Goal: Transaction & Acquisition: Purchase product/service

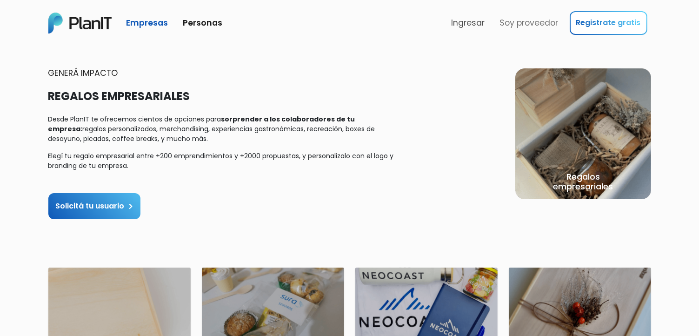
click at [476, 25] on link "Ingresar" at bounding box center [468, 23] width 41 height 20
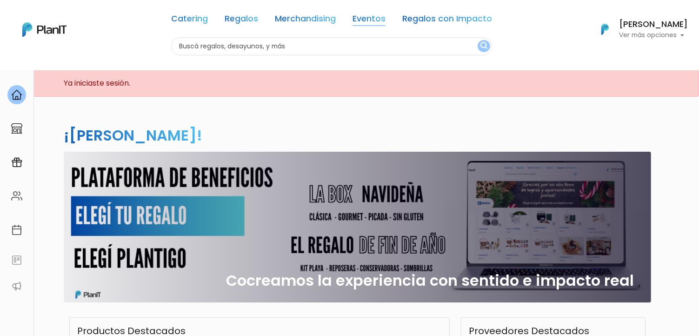
click at [366, 19] on link "Eventos" at bounding box center [368, 20] width 33 height 11
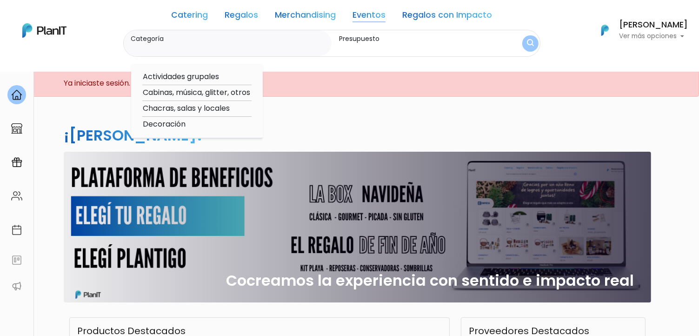
click at [191, 78] on option "Actividades grupales" at bounding box center [196, 77] width 109 height 12
type input "Actividades grupales"
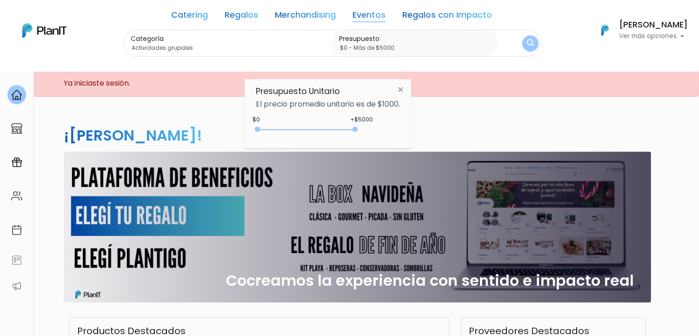
drag, startPoint x: 360, startPoint y: 129, endPoint x: 374, endPoint y: 129, distance: 13.9
click at [370, 129] on div "+$5000 $0 0 : 5000 0 5000 0,5000" at bounding box center [328, 131] width 144 height 19
type input "$0 - Más de $5000"
click at [531, 46] on img "submit" at bounding box center [529, 43] width 7 height 9
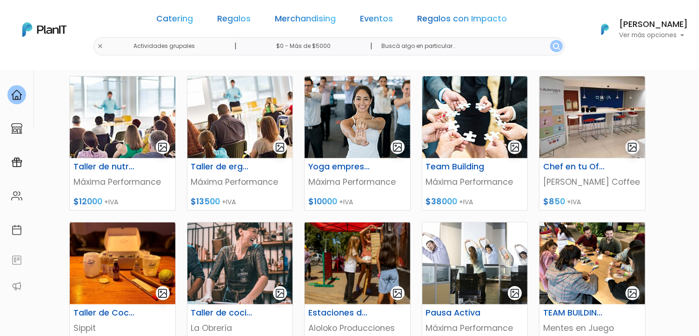
scroll to position [325, 0]
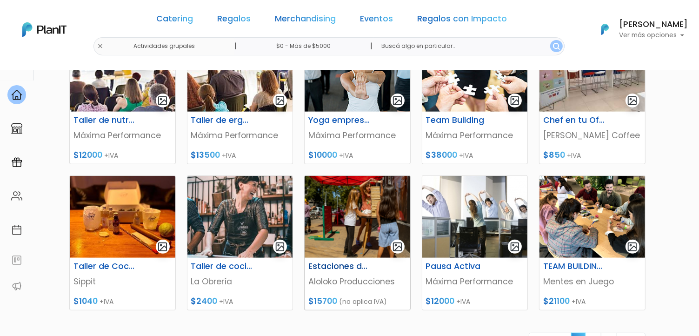
click at [351, 244] on img at bounding box center [358, 217] width 106 height 82
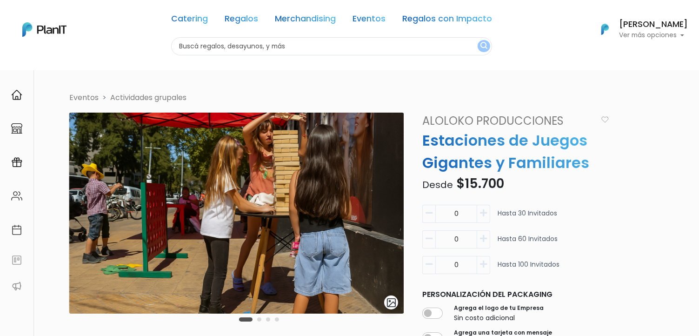
click at [256, 320] on div "Carousel Pagination" at bounding box center [259, 318] width 45 height 11
click at [259, 320] on button "Carousel Page 2" at bounding box center [259, 319] width 4 height 4
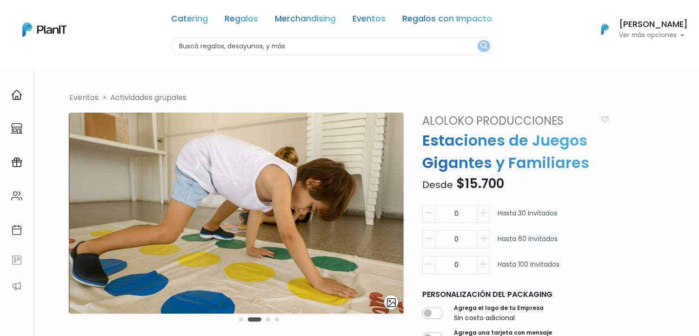
click at [267, 320] on button "Carousel Page 3" at bounding box center [268, 319] width 4 height 4
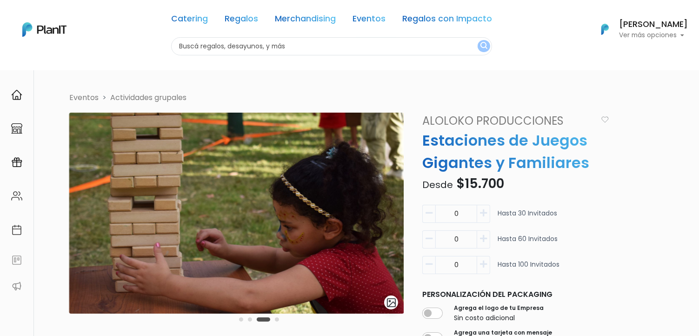
click at [275, 321] on button "Carousel Page 4" at bounding box center [277, 319] width 4 height 4
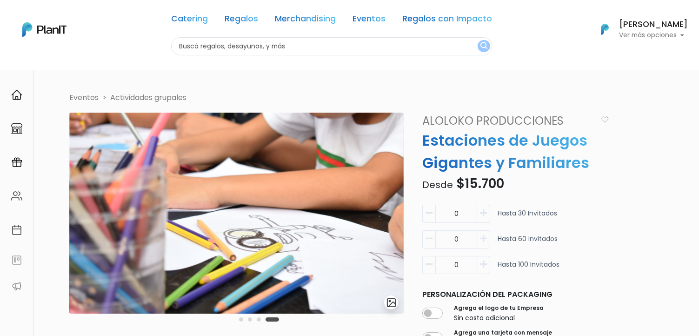
click at [239, 320] on button "Carousel Page 1" at bounding box center [241, 319] width 4 height 4
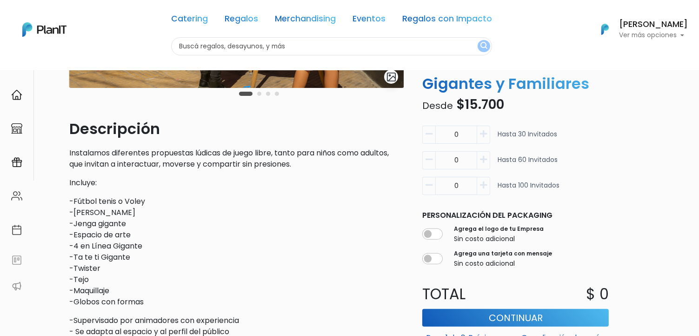
scroll to position [186, 0]
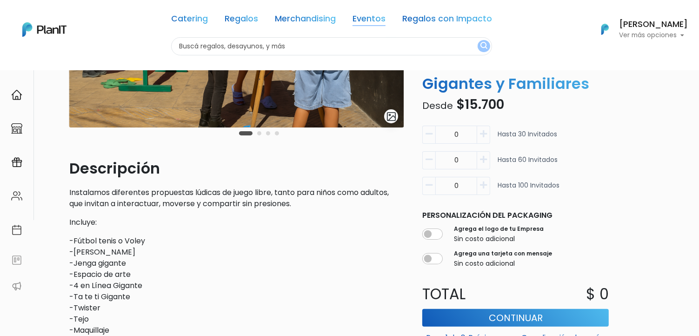
click at [371, 22] on link "Eventos" at bounding box center [368, 20] width 33 height 11
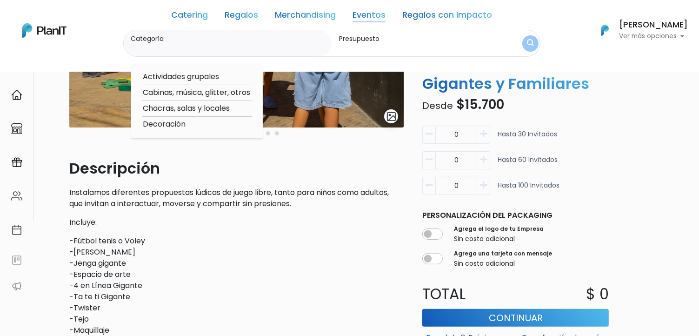
click at [183, 74] on option "Actividades grupales" at bounding box center [196, 77] width 109 height 12
type input "Actividades grupales"
type input "$0 - $1000"
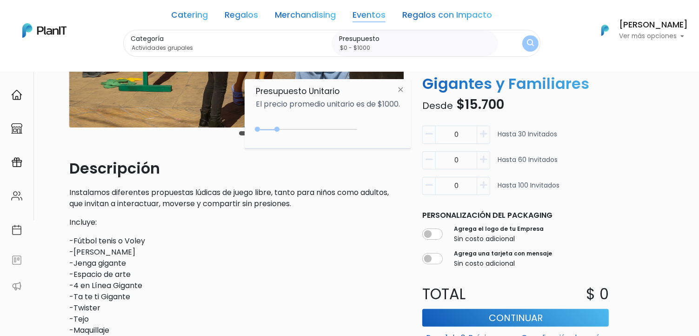
click at [208, 263] on p "-Fútbol tenis o Voley -Dominó Gigante -Jenga gigante -Espacio de arte -4 en Lín…" at bounding box center [236, 291] width 334 height 112
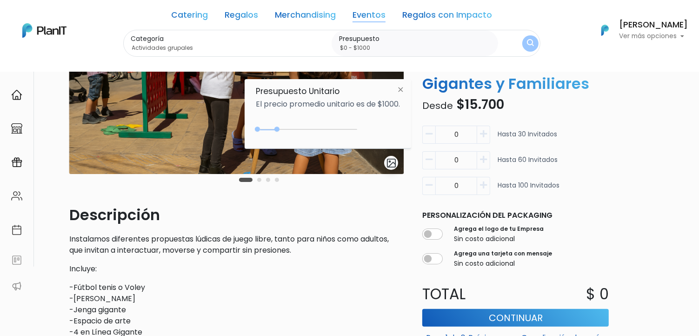
scroll to position [139, 0]
click at [484, 132] on icon "button" at bounding box center [483, 134] width 7 height 8
click at [434, 133] on button "button" at bounding box center [428, 135] width 13 height 18
type input "0"
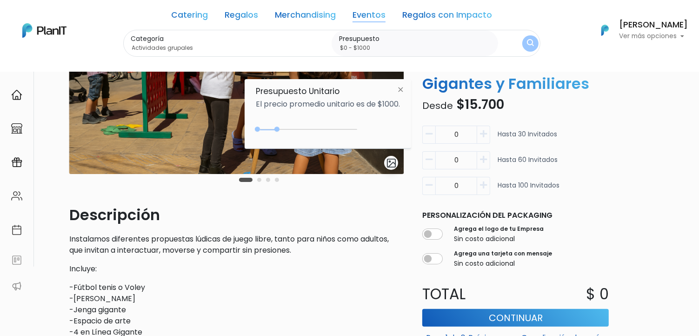
click at [487, 160] on button "button" at bounding box center [483, 160] width 13 height 18
type input "1"
click at [405, 89] on img at bounding box center [400, 89] width 17 height 17
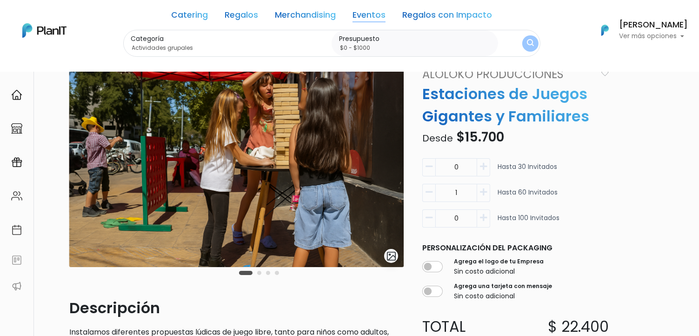
scroll to position [0, 0]
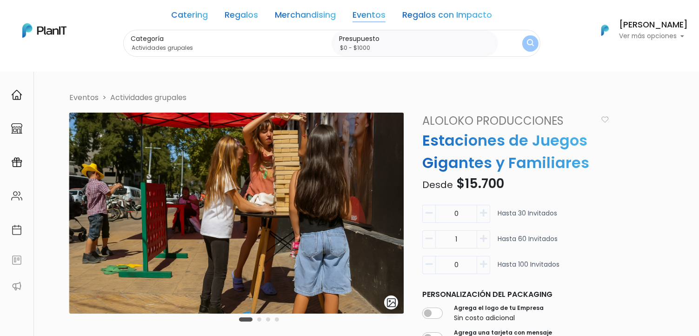
click at [443, 121] on link "Aloloko Producciones" at bounding box center [507, 121] width 181 height 17
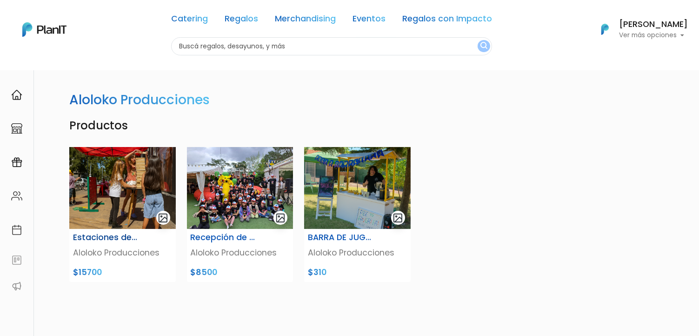
click at [102, 185] on img at bounding box center [122, 188] width 106 height 82
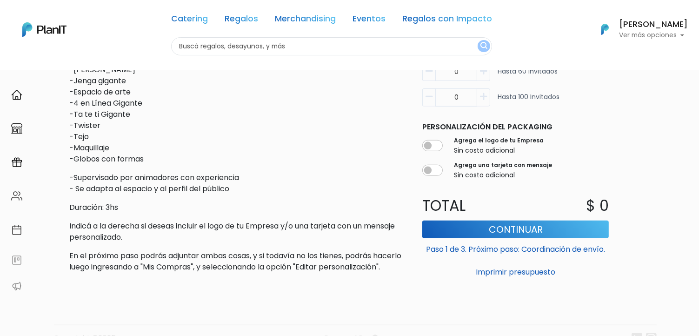
scroll to position [264, 0]
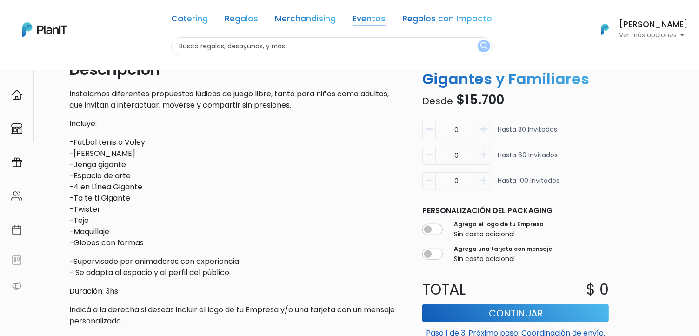
click at [363, 21] on link "Eventos" at bounding box center [368, 20] width 33 height 11
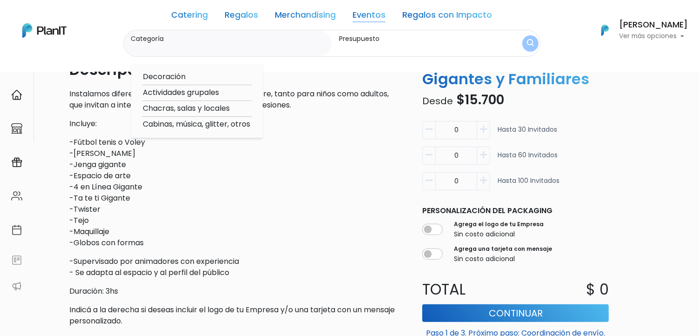
drag, startPoint x: 321, startPoint y: 41, endPoint x: 341, endPoint y: 41, distance: 20.0
click at [327, 41] on label "Categoría" at bounding box center [229, 39] width 197 height 10
click at [327, 43] on input "Categoría" at bounding box center [229, 47] width 197 height 9
click at [366, 41] on label "Presupuesto" at bounding box center [416, 39] width 155 height 10
click at [366, 43] on input "Presupuesto" at bounding box center [416, 47] width 155 height 9
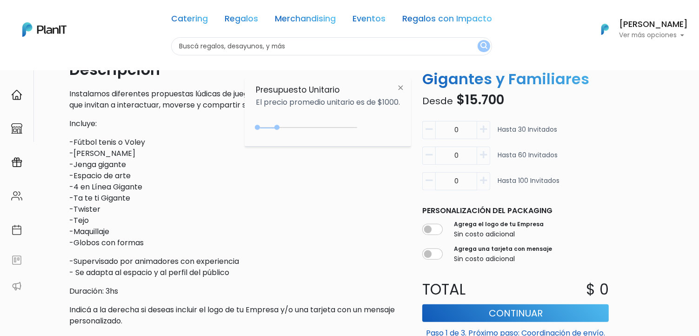
click at [391, 21] on div "Catering Regalos Merchandising Eventos Regalos con Impacto" at bounding box center [331, 20] width 321 height 33
click at [366, 20] on link "Eventos" at bounding box center [368, 20] width 33 height 11
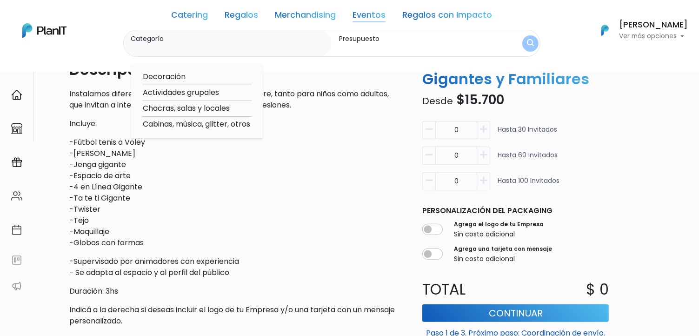
click at [166, 90] on option "Actividades grupales" at bounding box center [196, 93] width 109 height 12
type input "Actividades grupales"
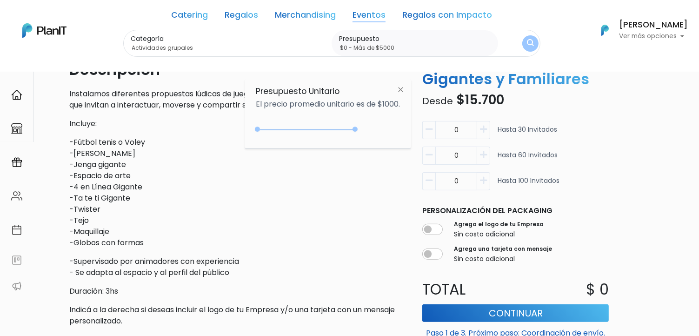
type input "$0 - Más de $5000"
drag, startPoint x: 280, startPoint y: 129, endPoint x: 394, endPoint y: 126, distance: 114.0
click at [394, 126] on div "+$5000 $0 0 : 5000 0 5000 0,5000" at bounding box center [328, 131] width 144 height 19
click at [531, 42] on img "submit" at bounding box center [529, 43] width 7 height 9
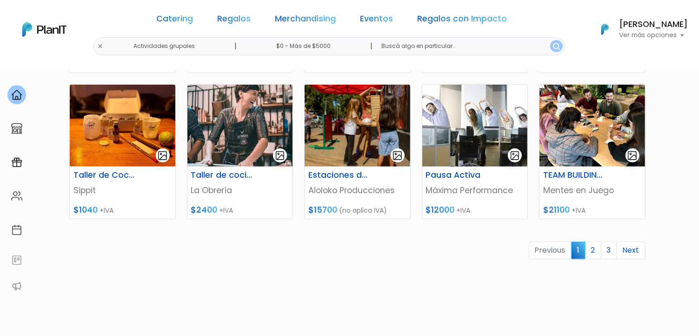
scroll to position [418, 0]
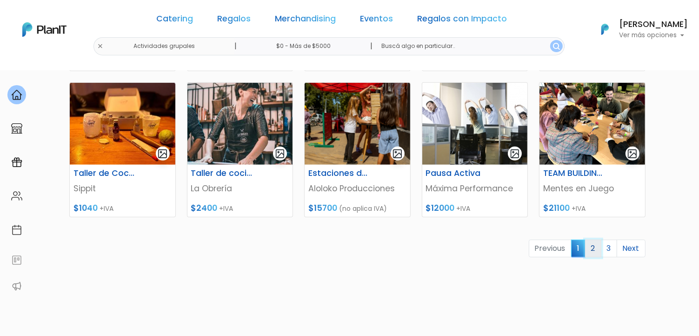
click at [592, 245] on link "2" at bounding box center [593, 248] width 16 height 18
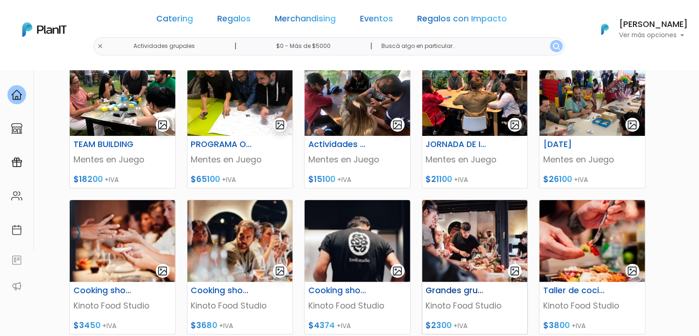
scroll to position [139, 0]
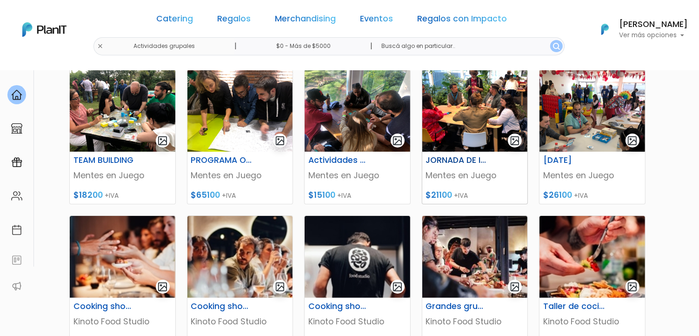
click at [472, 119] on img at bounding box center [475, 111] width 106 height 82
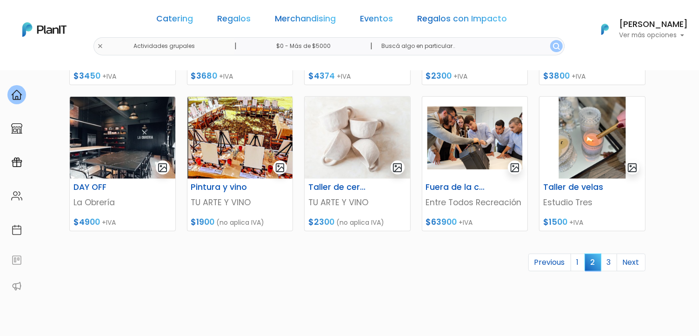
scroll to position [418, 0]
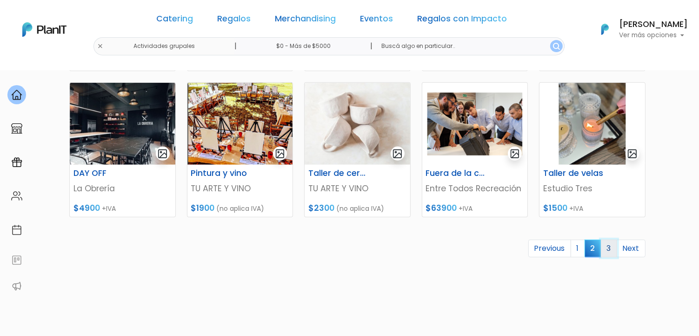
click at [611, 250] on link "3" at bounding box center [609, 248] width 16 height 18
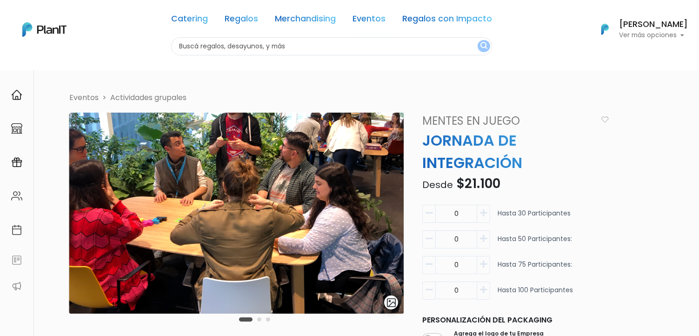
click at [484, 237] on icon "button" at bounding box center [483, 238] width 7 height 8
type input "1"
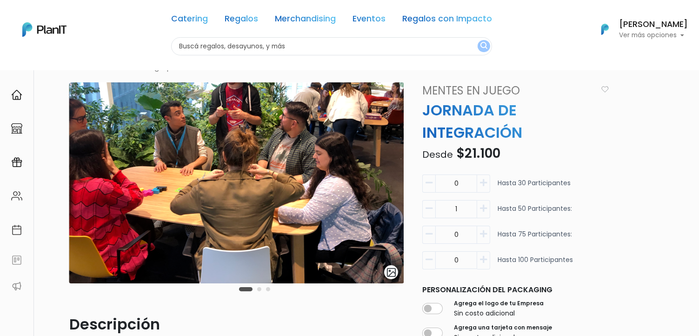
scroll to position [46, 0]
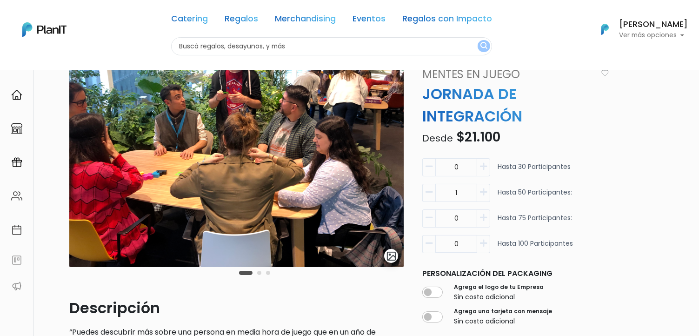
click at [256, 272] on div "Carousel Pagination" at bounding box center [255, 272] width 36 height 11
click at [257, 272] on button "Carousel Page 2" at bounding box center [259, 273] width 4 height 4
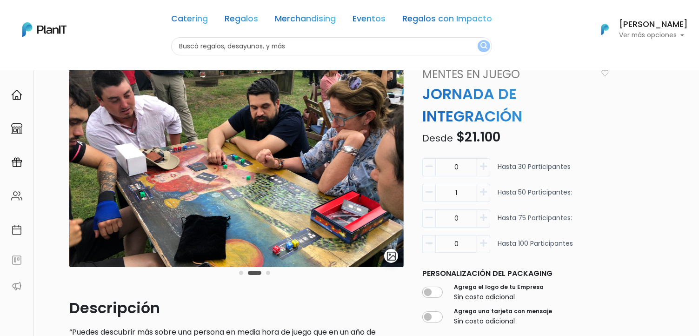
click at [268, 273] on button "Carousel Page 3" at bounding box center [268, 273] width 4 height 4
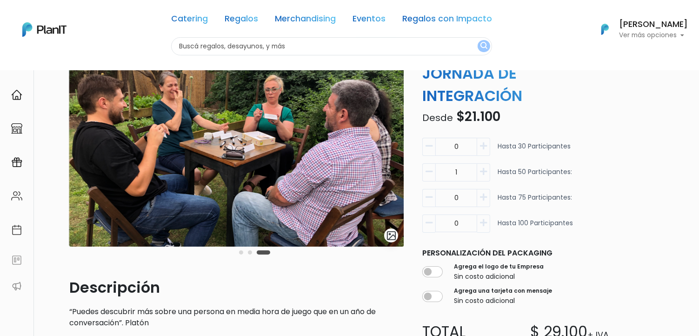
scroll to position [0, 0]
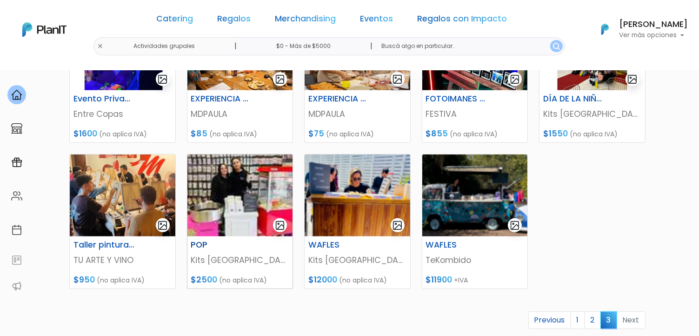
scroll to position [325, 0]
